Goal: Task Accomplishment & Management: Use online tool/utility

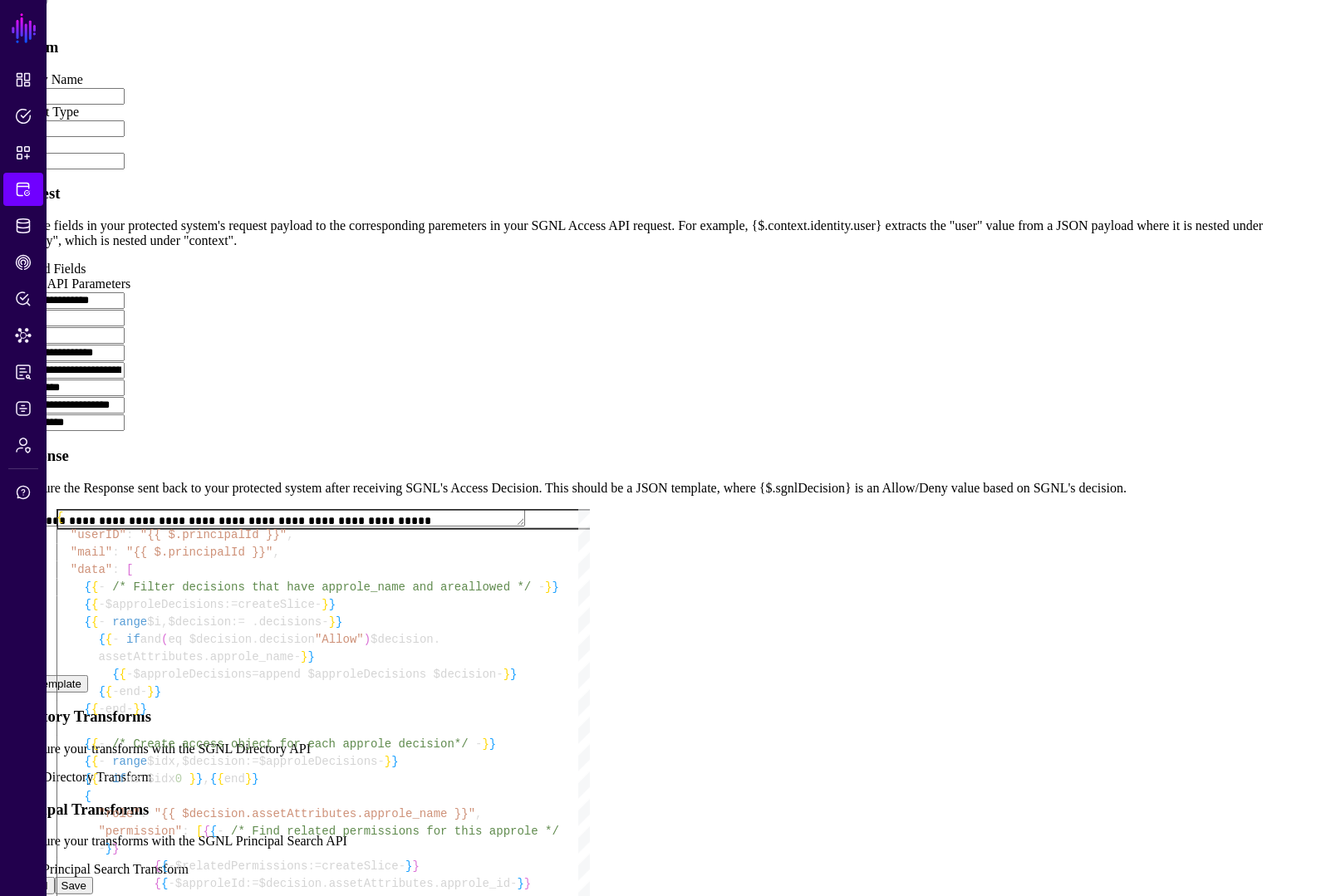
scroll to position [1002, 0]
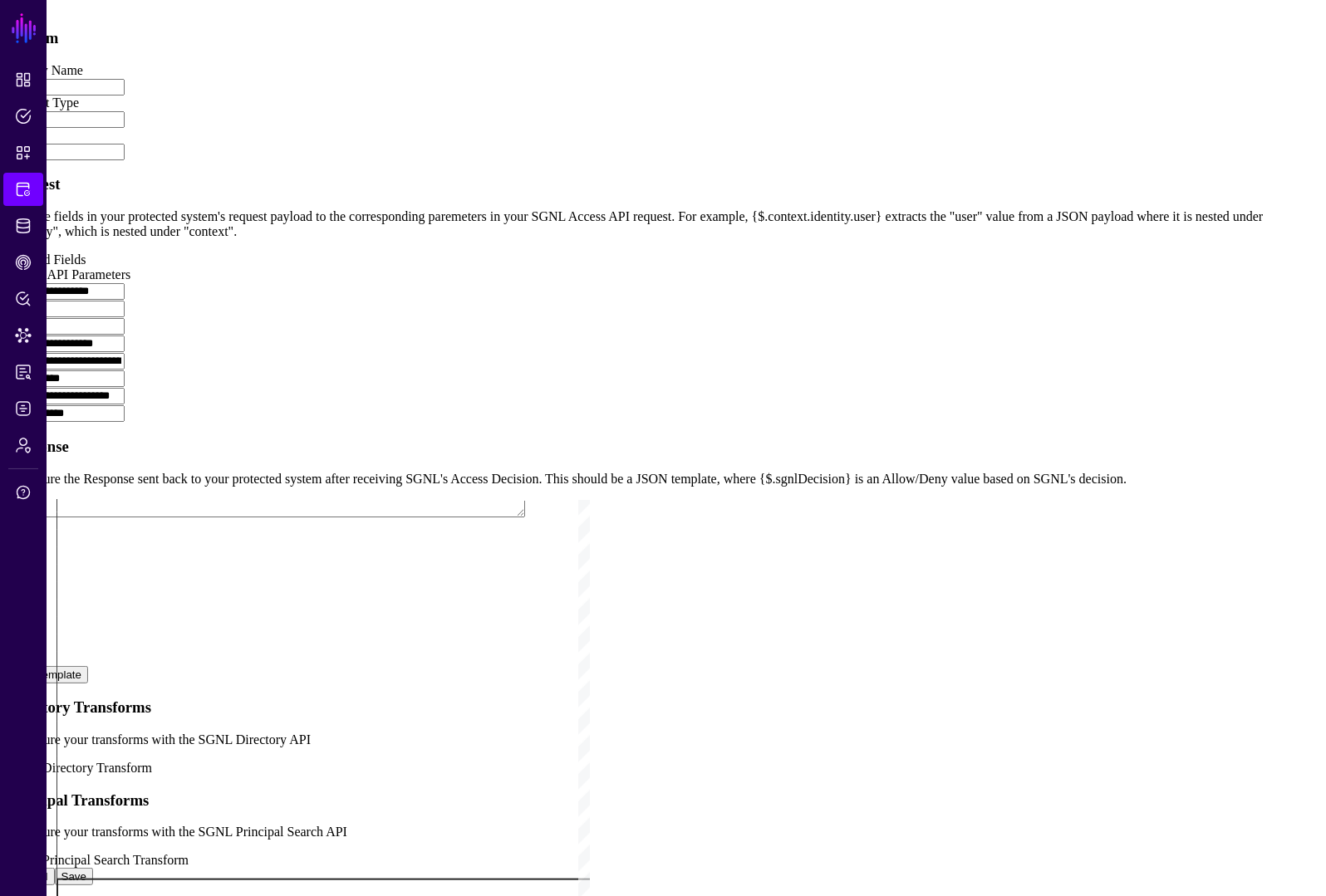
click at [486, 395] on div "{ { - if not $found - } } { { - $relatedPermissions = append $relatedPermission…" at bounding box center [323, 294] width 534 height 1238
click at [485, 386] on div "{ { - if not $found - } } { { - $relatedPermissions = append $relatedPermission…" at bounding box center [323, 294] width 534 height 1238
click at [552, 348] on div "{ { - if not $found - } } { { - $relatedPermissions = append $relatedPermission…" at bounding box center [323, 294] width 534 height 1238
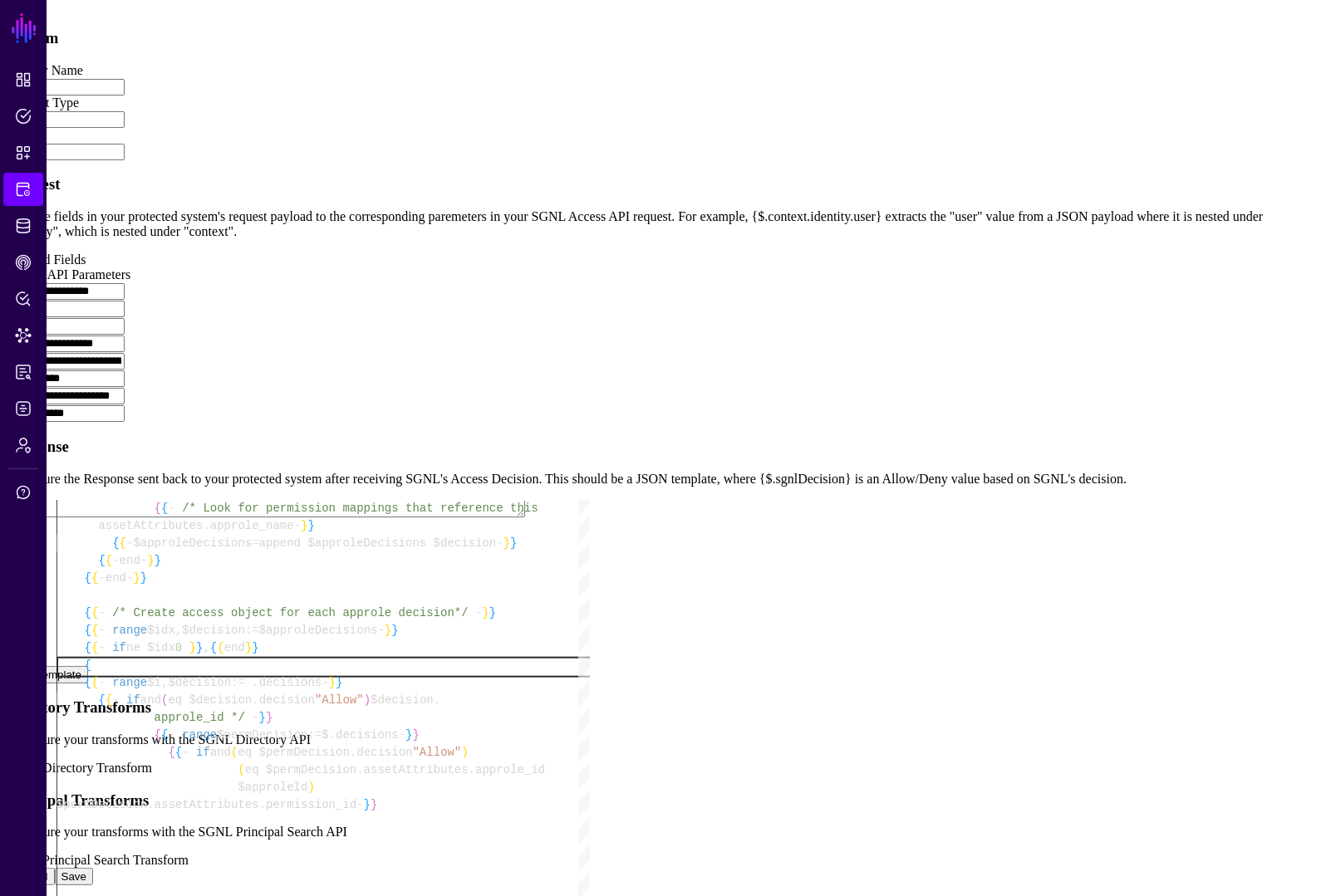
scroll to position [87, 0]
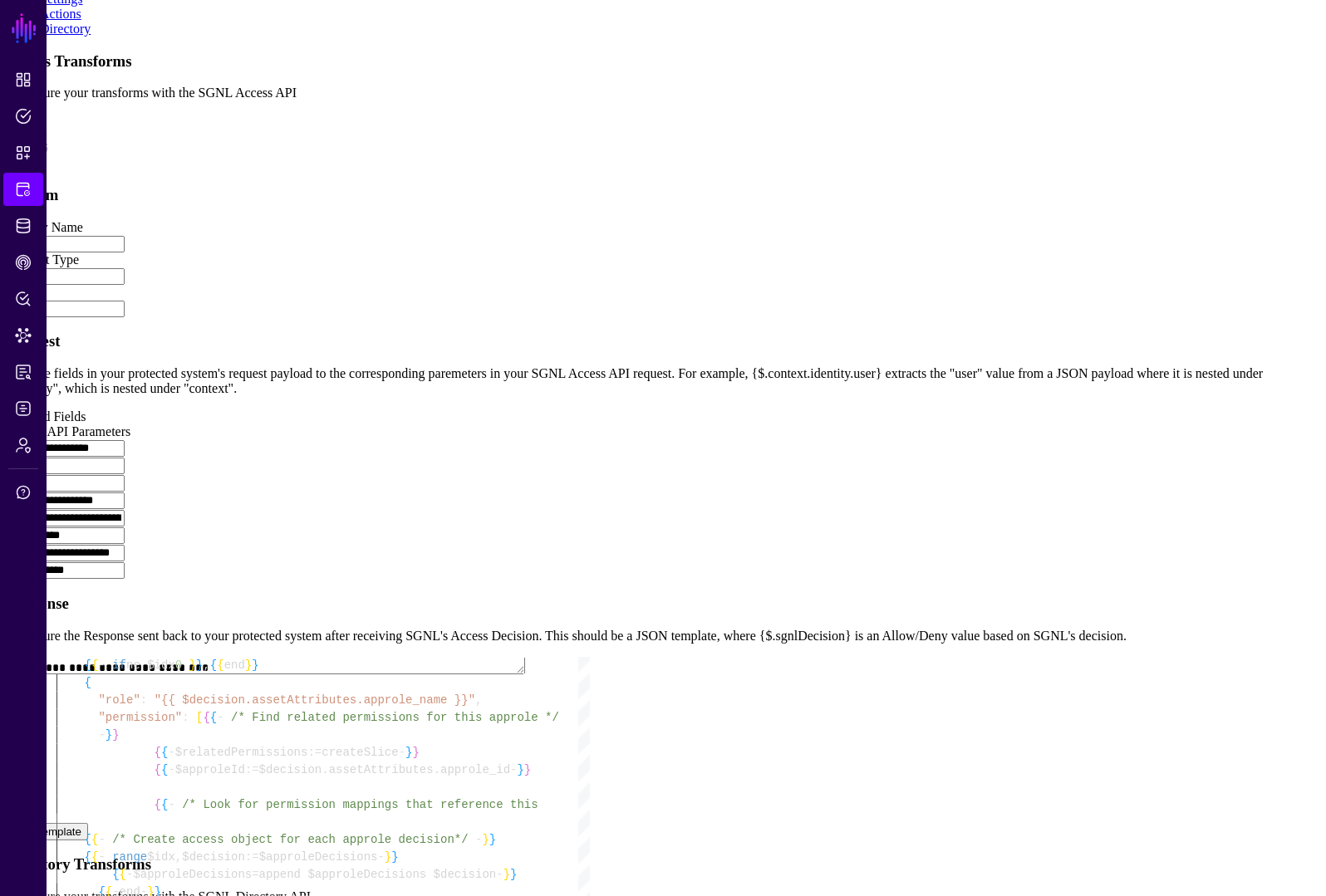
scroll to position [744, 0]
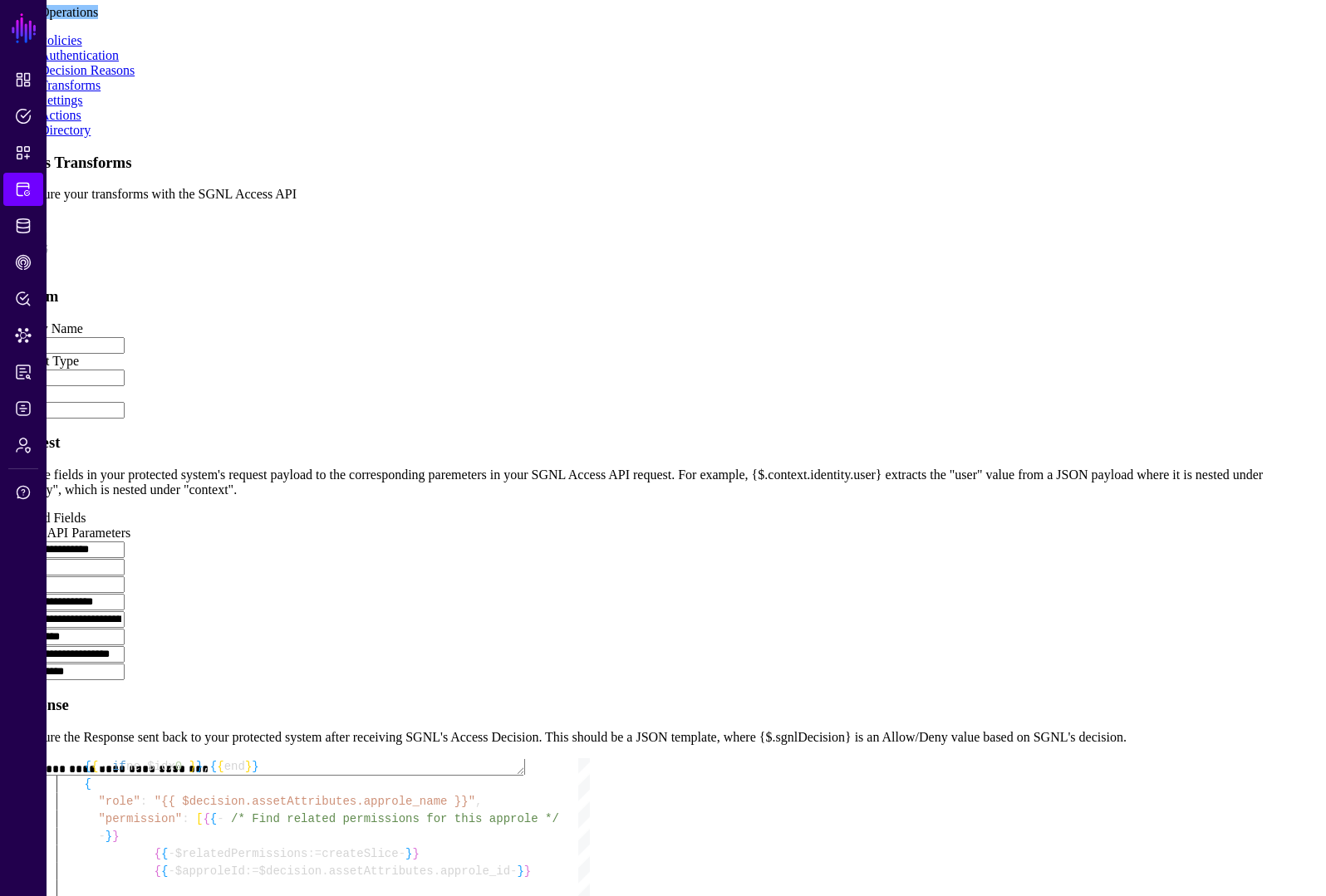
drag, startPoint x: 1136, startPoint y: 453, endPoint x: 1122, endPoint y: 448, distance: 14.9
click at [1136, 453] on app-integrations-item-transforms "**********" at bounding box center [662, 649] width 1312 height 991
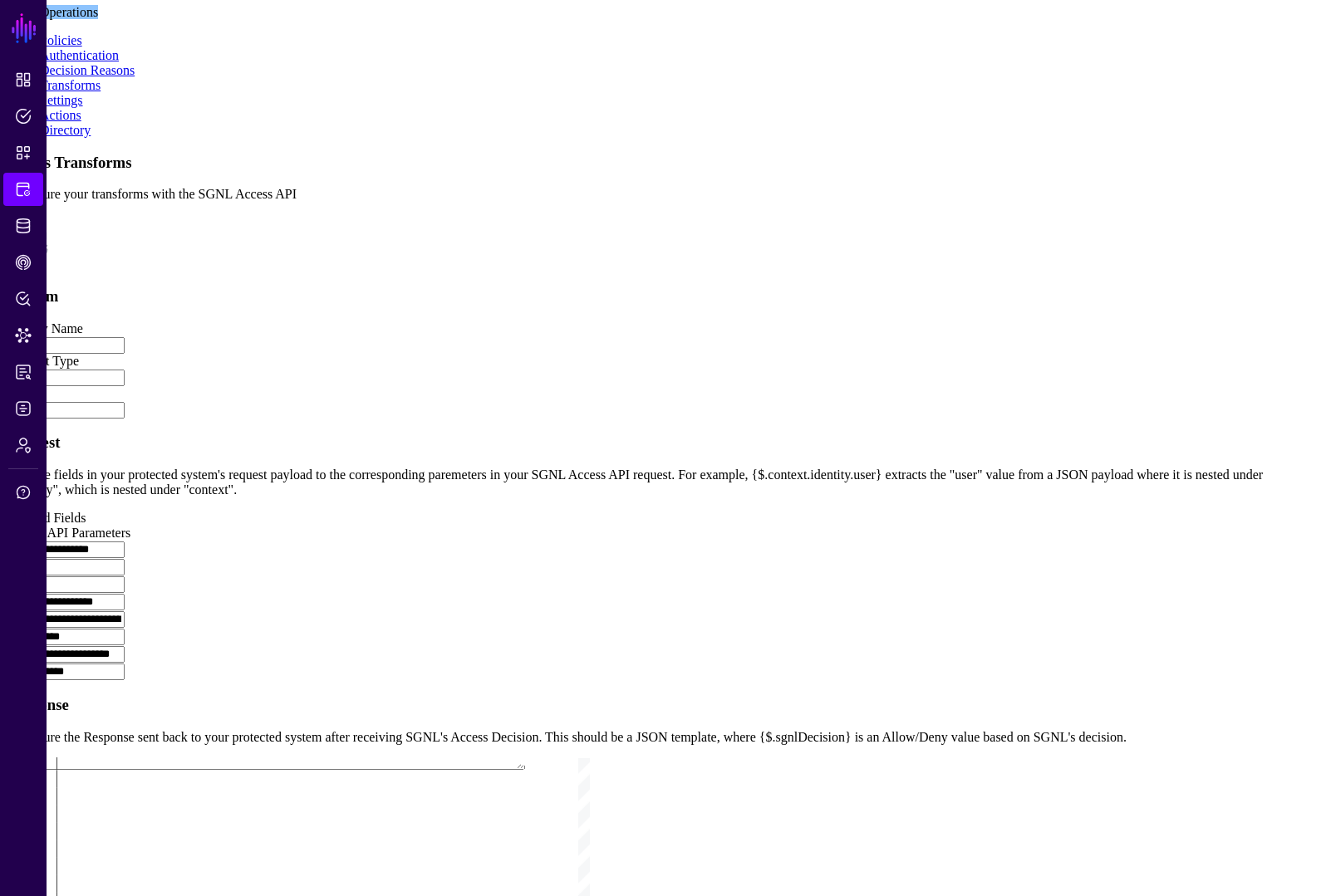
click at [1078, 639] on app-integrations-item-transforms "**********" at bounding box center [662, 649] width 1312 height 991
type textarea "**********"
click at [590, 544] on div "{ { - if not $found - } } { { - $relatedPermissions = append $relatedPermission…" at bounding box center [323, 552] width 534 height 1238
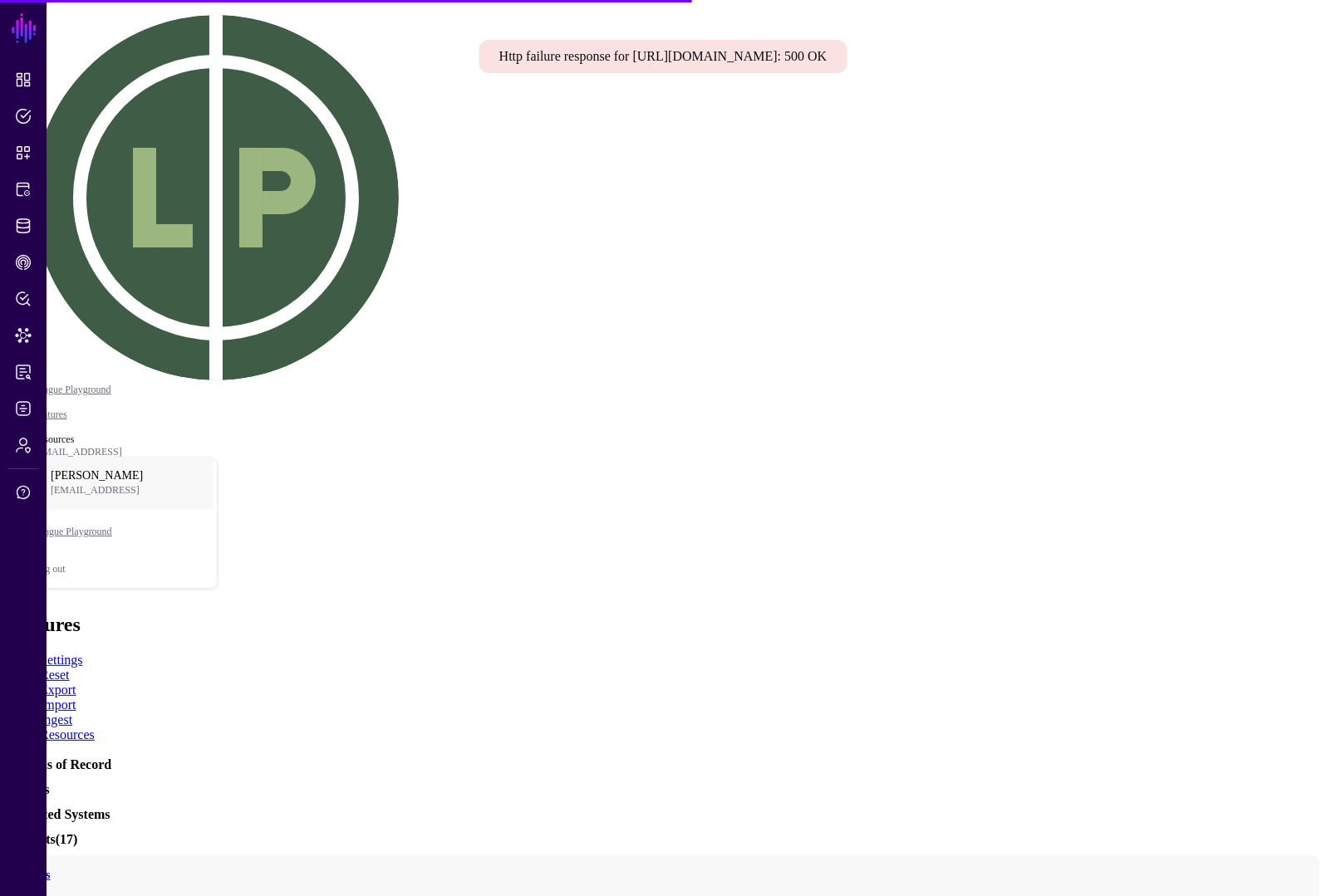
copy div "Http failure response for [URL][DOMAIN_NAME]: 500 OK"
drag, startPoint x: 890, startPoint y: 78, endPoint x: 349, endPoint y: 63, distance: 541.2
click at [479, 63] on div "Http failure response for [URL][DOMAIN_NAME]: 500 OK" at bounding box center [663, 56] width 368 height 33
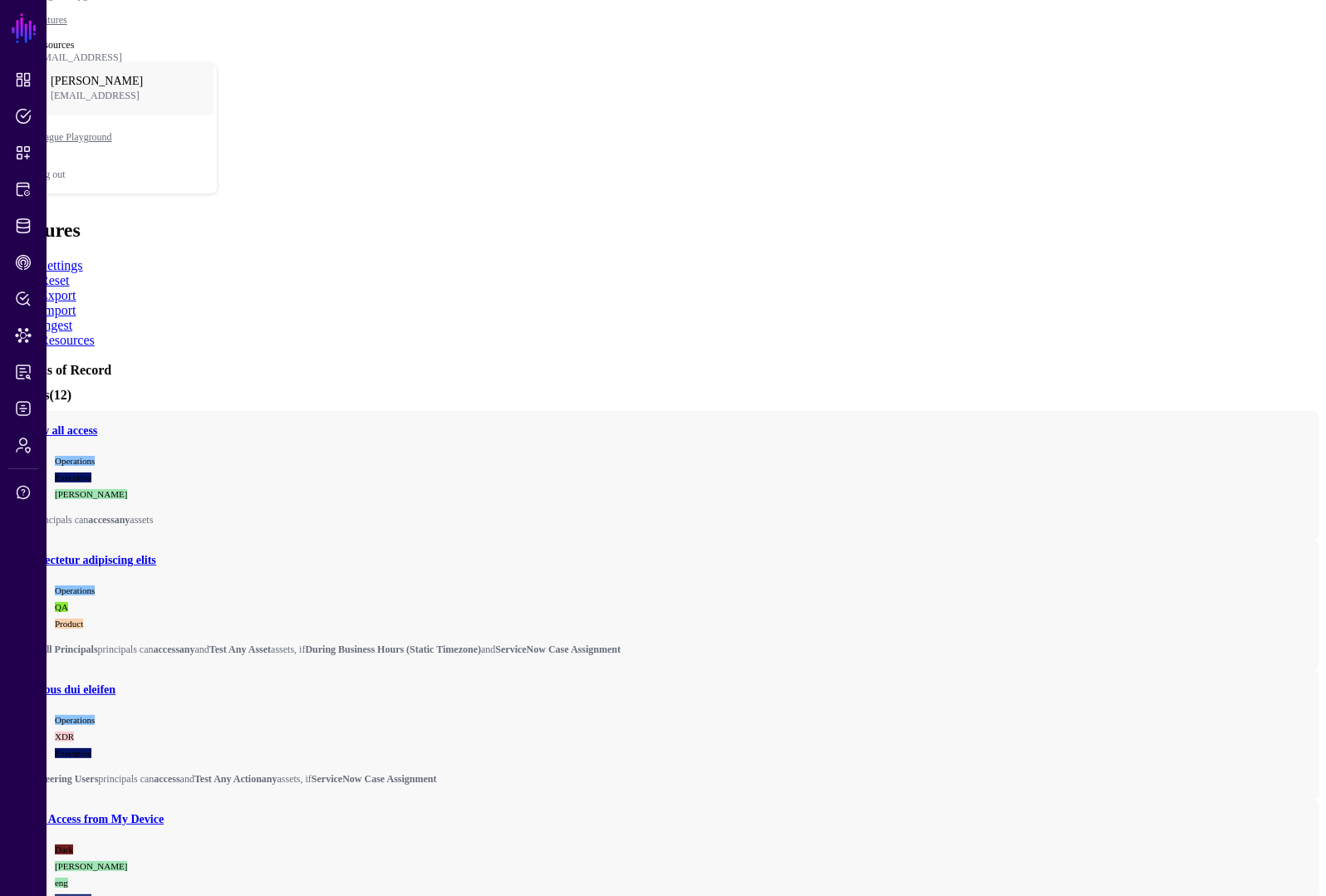
scroll to position [129, 0]
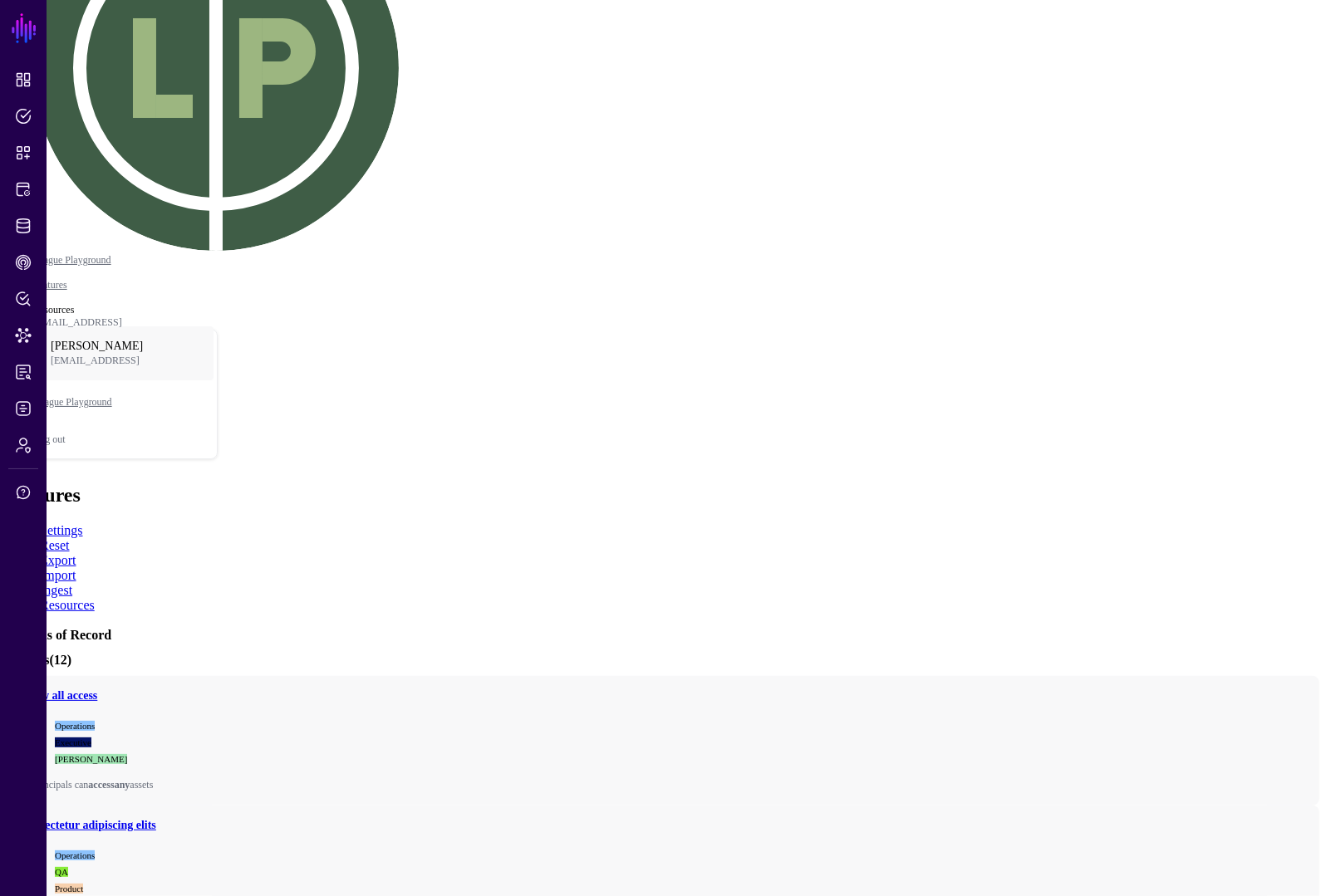
click at [2, 626] on link at bounding box center [2, 626] width 0 height 0
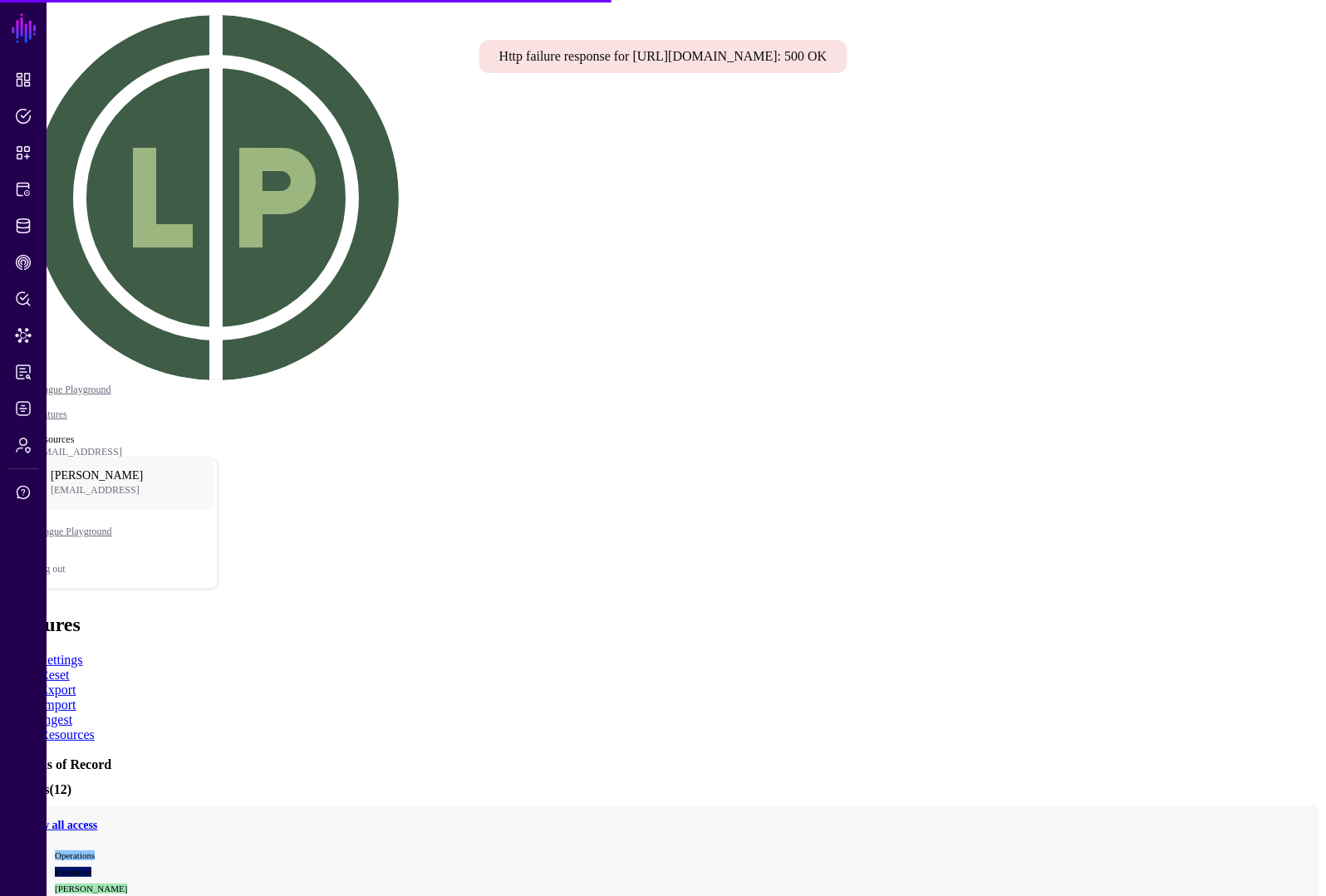
click at [663, 81] on link at bounding box center [663, 81] width 0 height 0
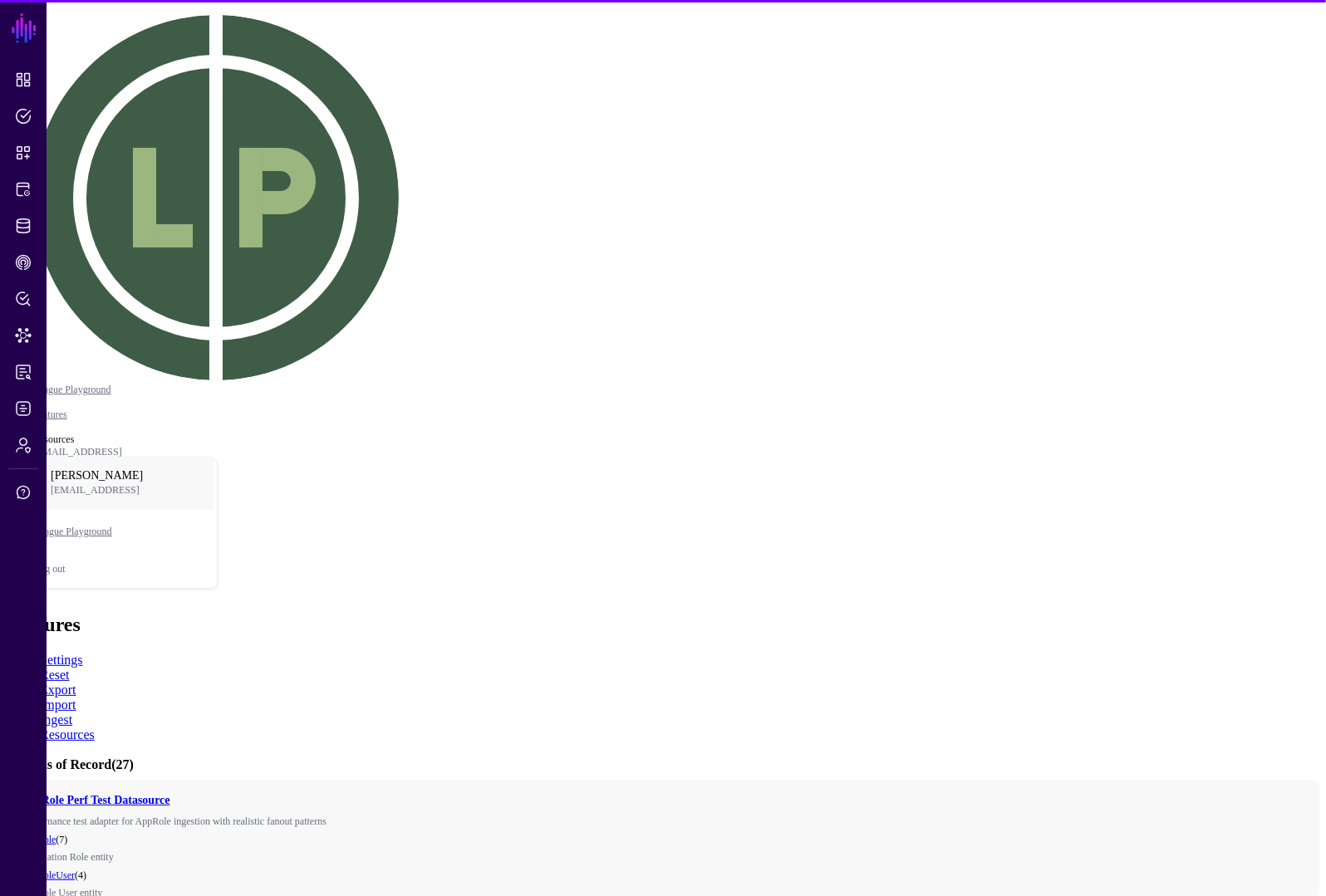
click at [15, 832] on link at bounding box center [15, 832] width 0 height 0
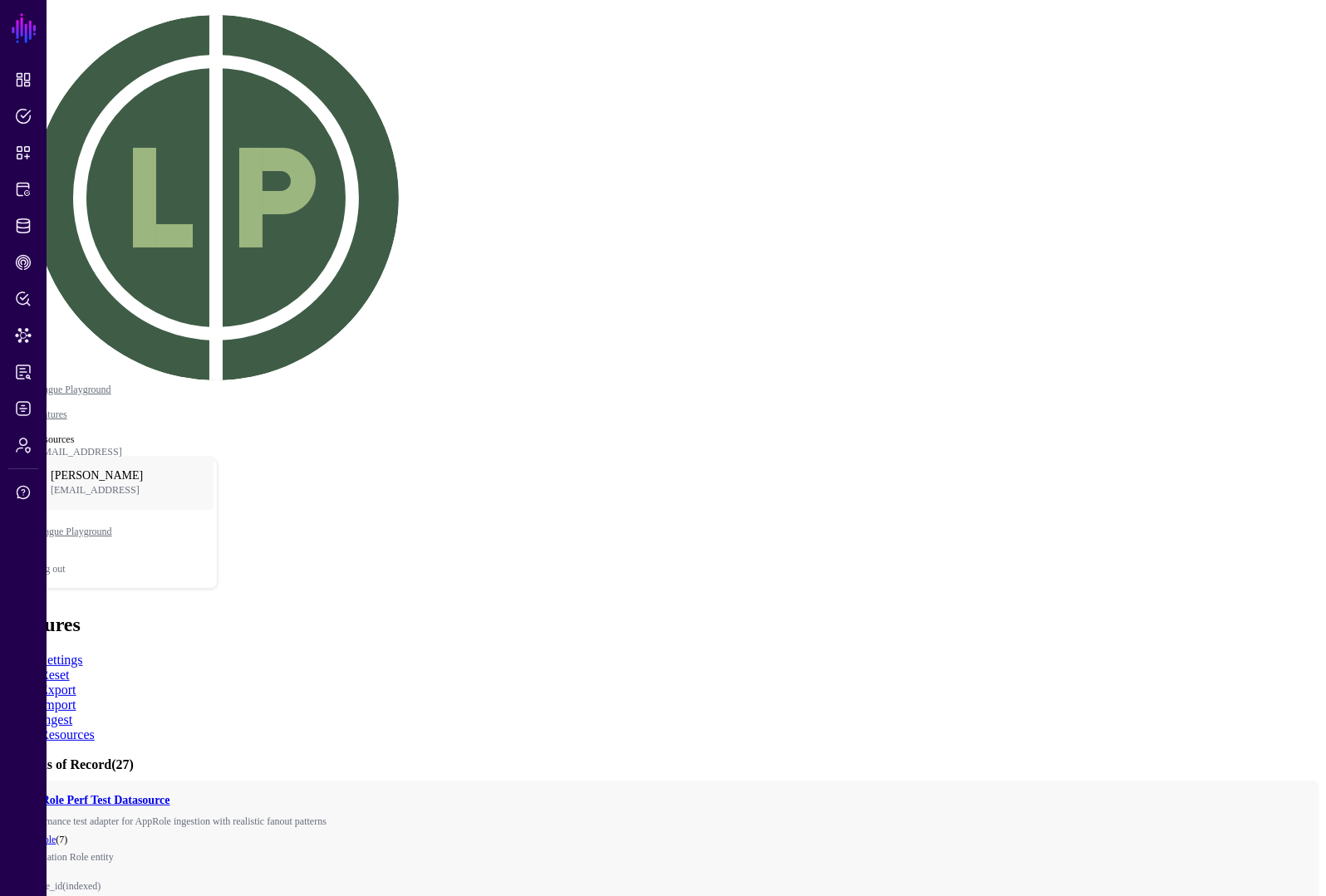
click at [20, 893] on link at bounding box center [20, 893] width 0 height 0
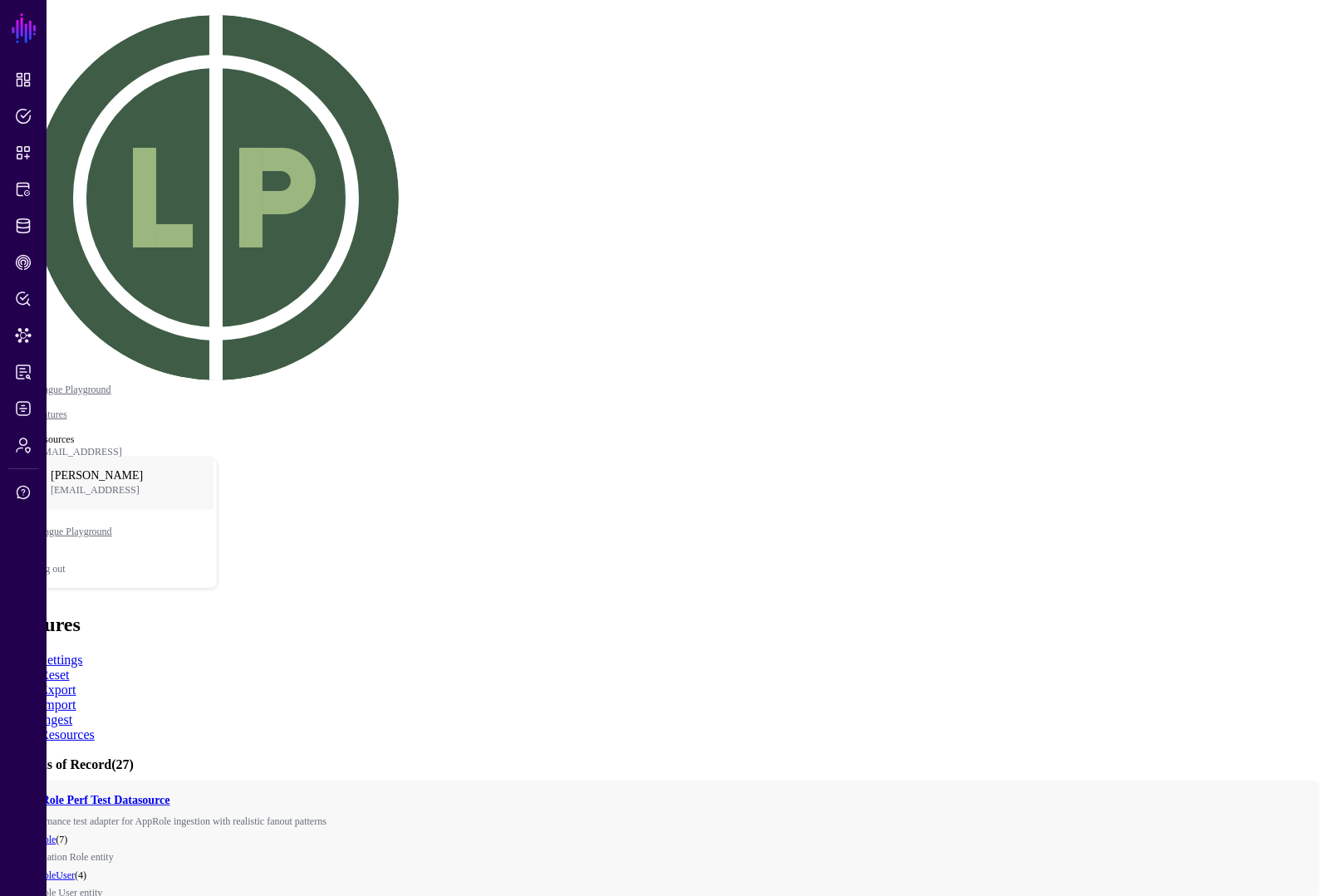
click at [15, 832] on link at bounding box center [15, 832] width 0 height 0
click at [2, 756] on link at bounding box center [2, 756] width 0 height 0
click at [15, 832] on link at bounding box center [15, 832] width 0 height 0
click at [2, 756] on link at bounding box center [2, 756] width 0 height 0
